Goal: Task Accomplishment & Management: Manage account settings

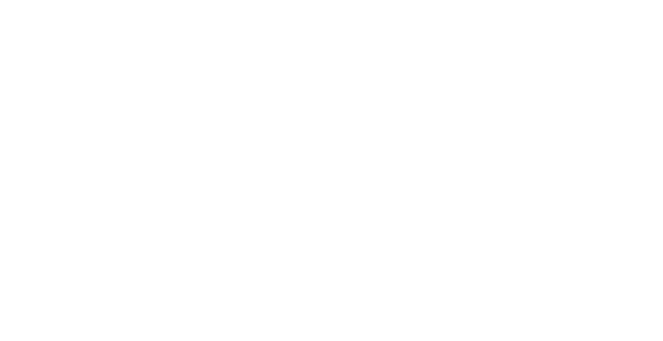
click at [437, 0] on html "BESbswy" at bounding box center [331, 0] width 663 height 0
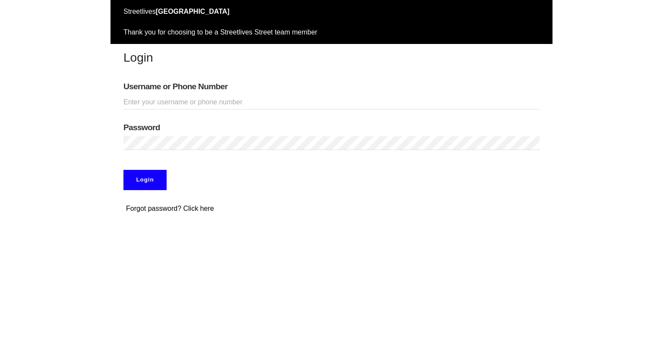
click at [156, 101] on input "Username or Phone Number" at bounding box center [331, 102] width 416 height 14
type input "gavilan"
click at [142, 188] on input "Login" at bounding box center [144, 180] width 43 height 20
click at [150, 103] on input "Username or Phone Number" at bounding box center [331, 102] width 416 height 14
type input "glongino"
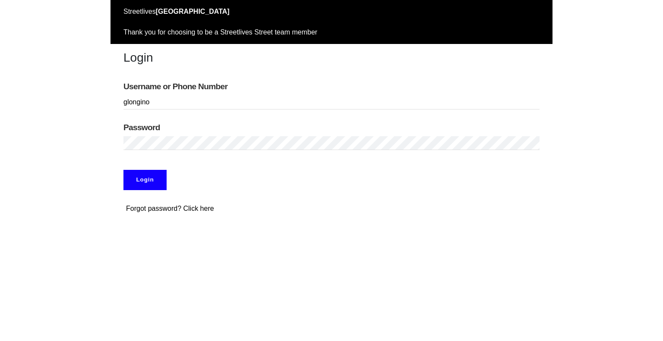
click at [145, 176] on input "Login" at bounding box center [144, 180] width 43 height 20
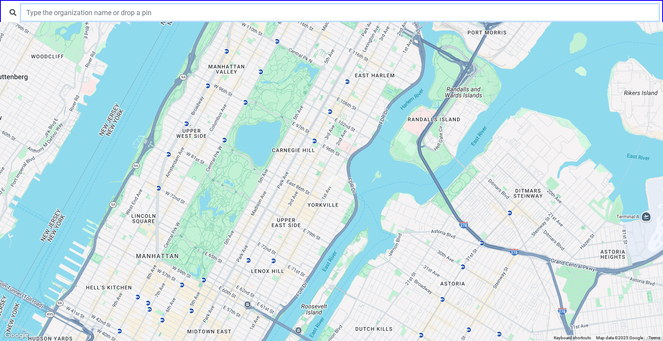
click at [207, 15] on input "text" at bounding box center [339, 12] width 637 height 16
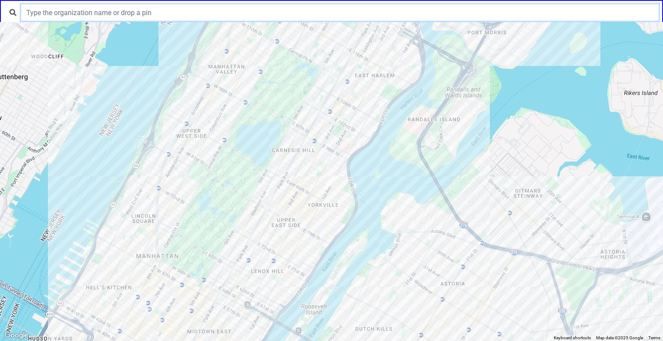
paste input "Fellowship Covenant Church Food Provider"
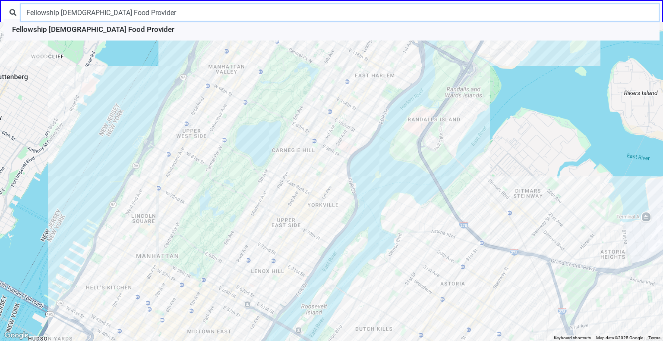
type input "Fellowship Covenant Church Food Provider"
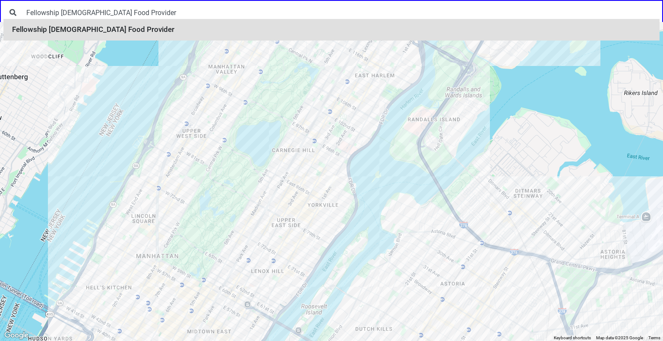
click at [124, 31] on li "Fellowship Covenant Church Food Provider" at bounding box center [331, 30] width 656 height 22
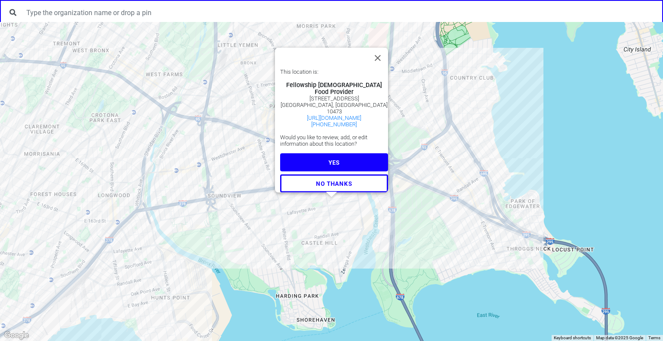
click at [339, 160] on button "YES" at bounding box center [334, 163] width 108 height 18
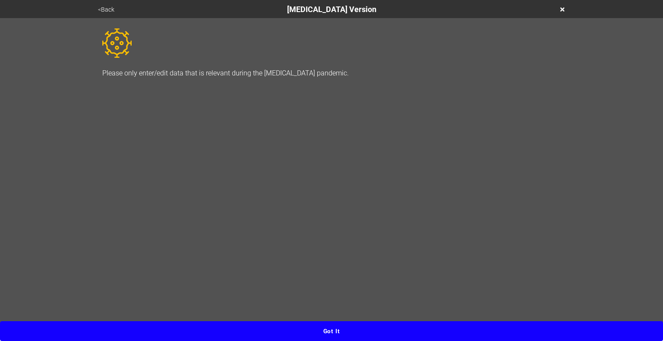
click at [348, 329] on button "Got it" at bounding box center [331, 331] width 663 height 20
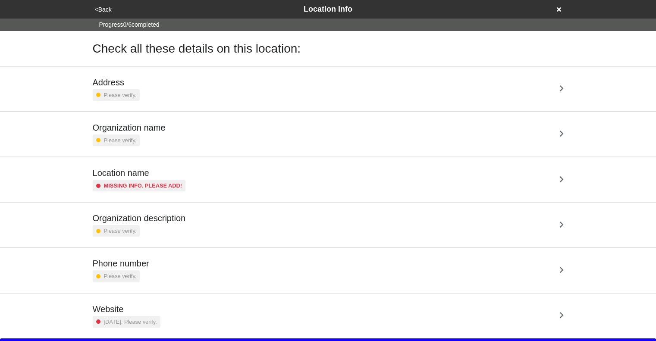
click at [258, 261] on div "Phone number Please verify." at bounding box center [328, 270] width 471 height 24
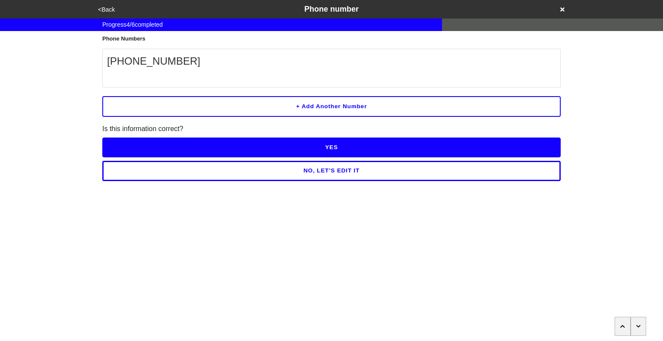
click at [113, 9] on button "<Back" at bounding box center [106, 10] width 22 height 10
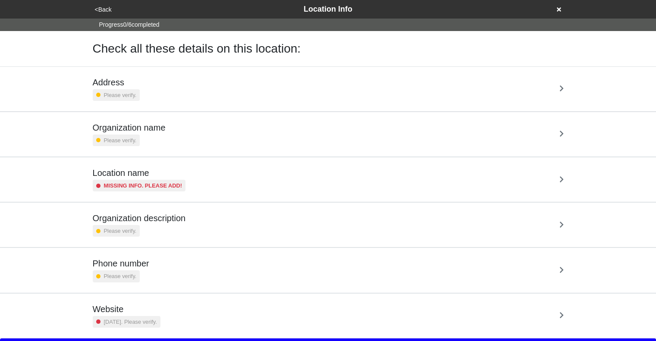
scroll to position [16, 0]
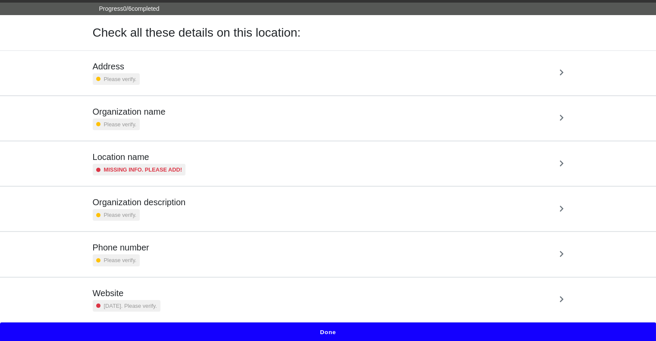
click at [338, 329] on button "Done" at bounding box center [328, 333] width 656 height 20
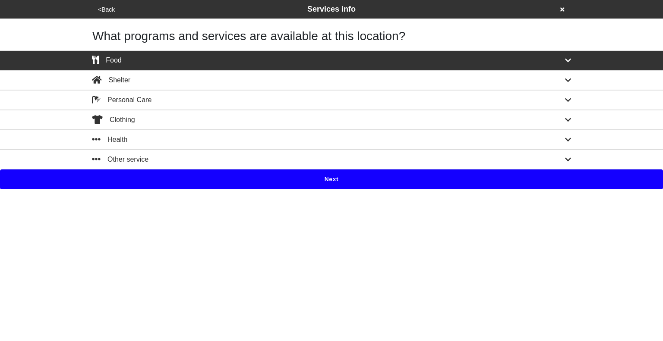
click at [295, 179] on button "Next" at bounding box center [331, 180] width 663 height 20
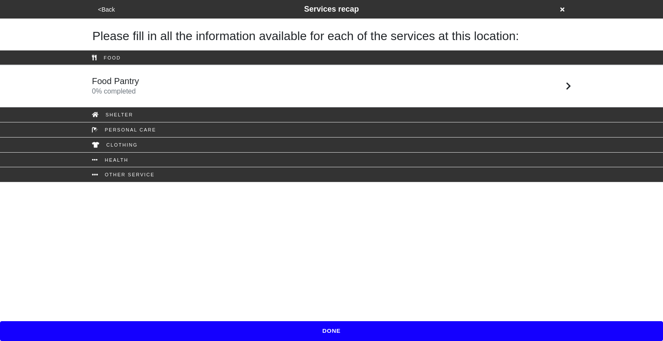
click at [203, 79] on div "Food Pantry 0 % completed" at bounding box center [331, 86] width 492 height 21
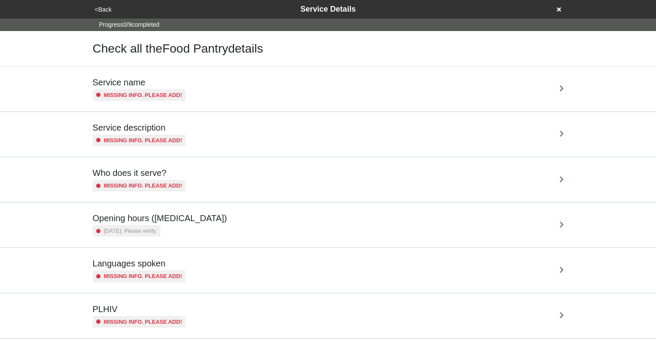
click at [226, 93] on div "Service name Missing info. Please add!" at bounding box center [328, 89] width 471 height 24
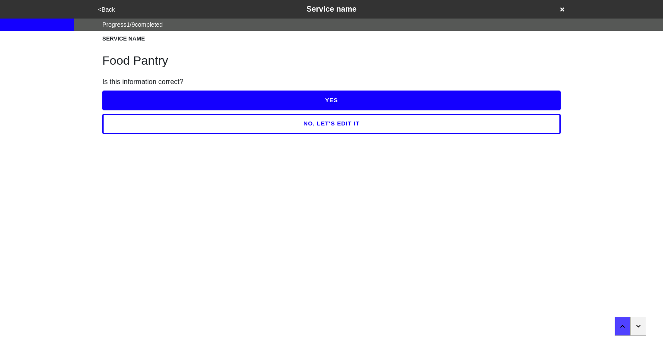
click at [636, 326] on icon "button" at bounding box center [638, 326] width 5 height 5
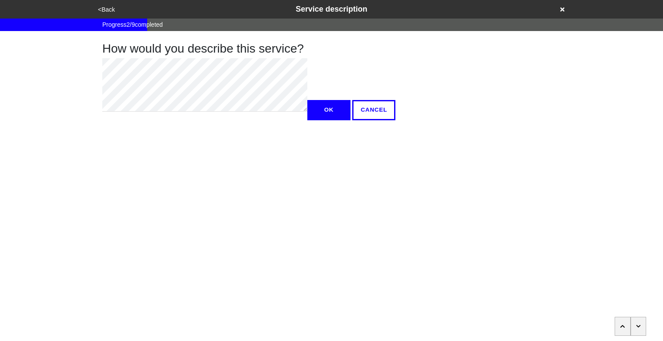
click at [636, 326] on icon "button" at bounding box center [638, 326] width 5 height 5
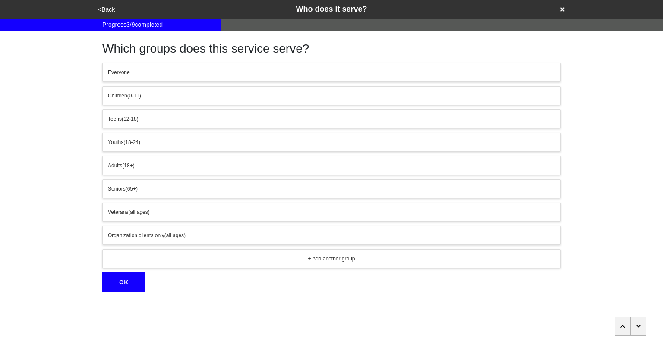
click at [636, 326] on icon "button" at bounding box center [638, 326] width 5 height 5
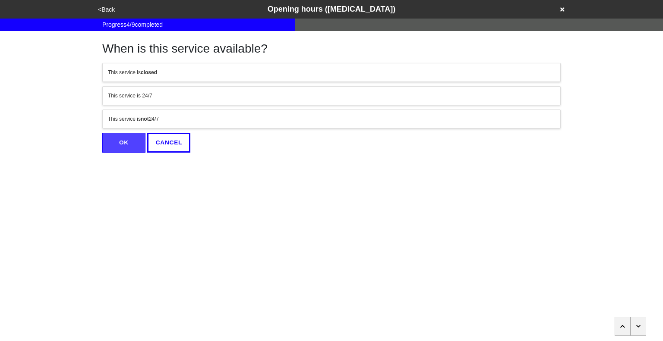
click at [636, 326] on icon "button" at bounding box center [638, 326] width 5 height 5
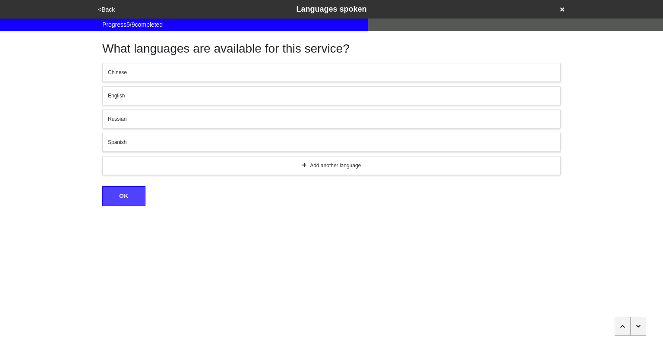
click at [628, 329] on button "button" at bounding box center [622, 326] width 16 height 19
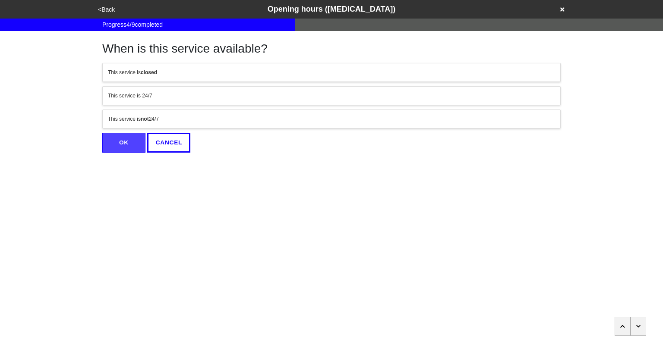
click at [639, 328] on icon "button" at bounding box center [638, 326] width 5 height 5
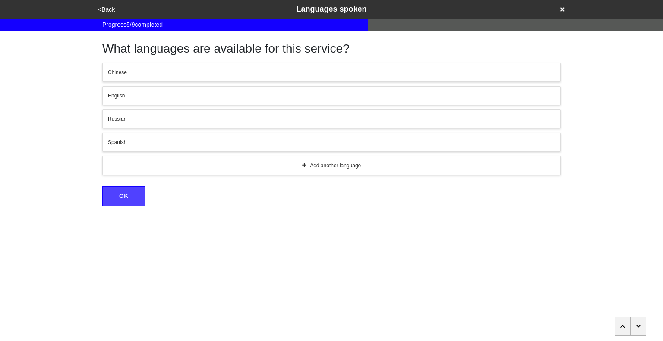
click at [639, 328] on icon "button" at bounding box center [638, 326] width 5 height 5
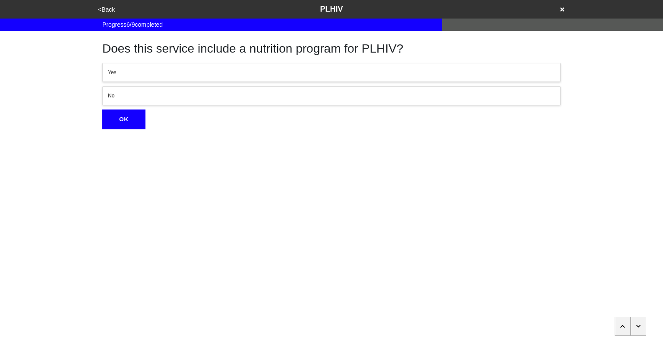
click at [639, 328] on icon "button" at bounding box center [638, 326] width 5 height 5
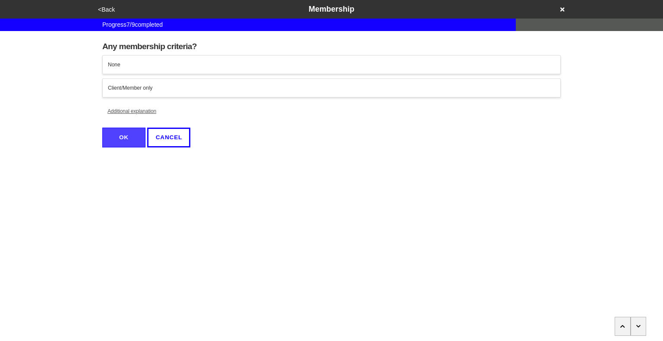
click at [639, 328] on icon "button" at bounding box center [638, 326] width 5 height 5
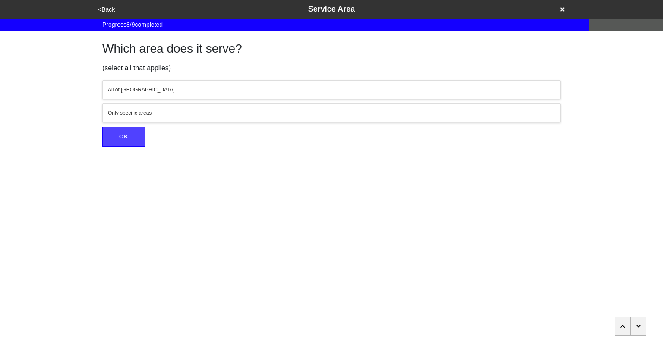
click at [639, 328] on icon "button" at bounding box center [638, 326] width 5 height 5
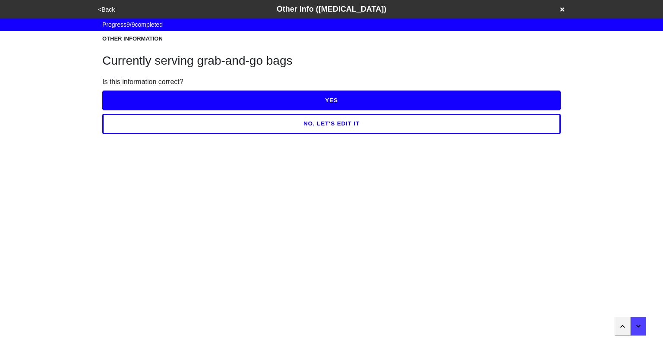
click at [111, 12] on button "<Back" at bounding box center [106, 10] width 22 height 10
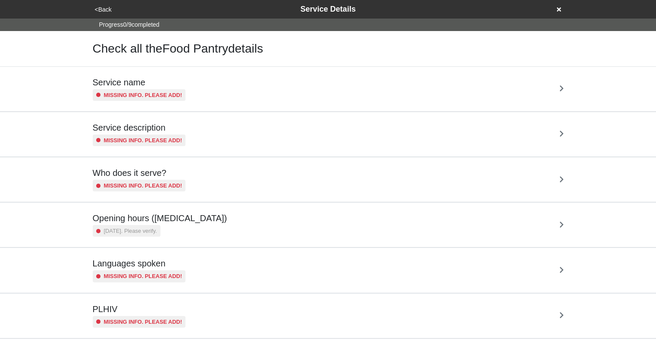
click at [109, 12] on button "<Back" at bounding box center [103, 10] width 22 height 10
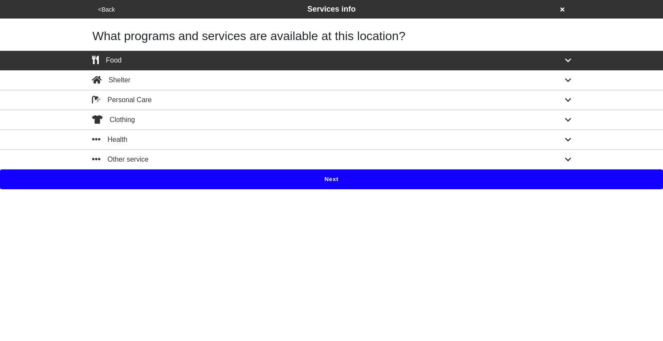
click at [106, 9] on button "<Back" at bounding box center [106, 10] width 22 height 10
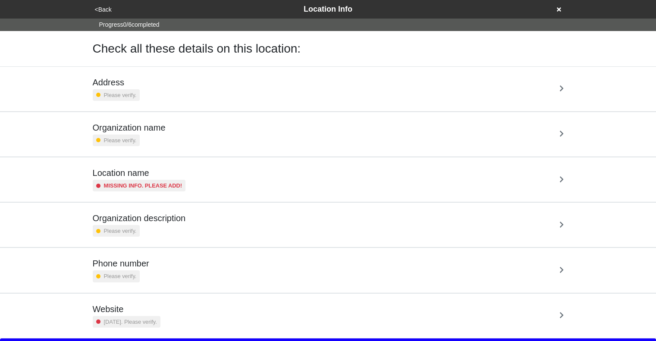
click at [220, 266] on div "Phone number Please verify." at bounding box center [328, 270] width 471 height 24
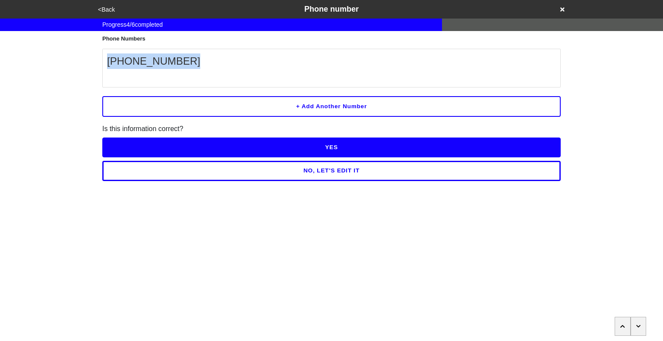
drag, startPoint x: 186, startPoint y: 68, endPoint x: 107, endPoint y: 56, distance: 80.3
click at [107, 56] on p "[PHONE_NUMBER]" at bounding box center [331, 61] width 449 height 16
copy p "[PHONE_NUMBER]"
